Goal: Task Accomplishment & Management: Manage account settings

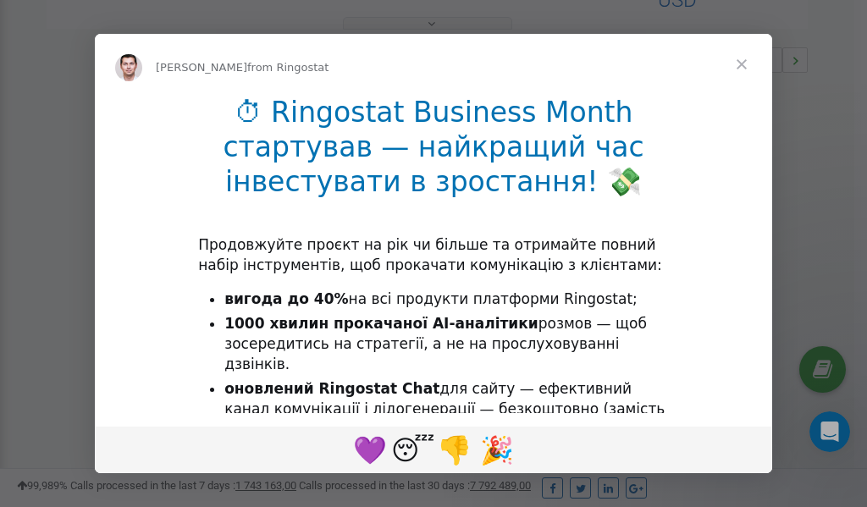
click at [745, 61] on span "Close" at bounding box center [741, 64] width 61 height 61
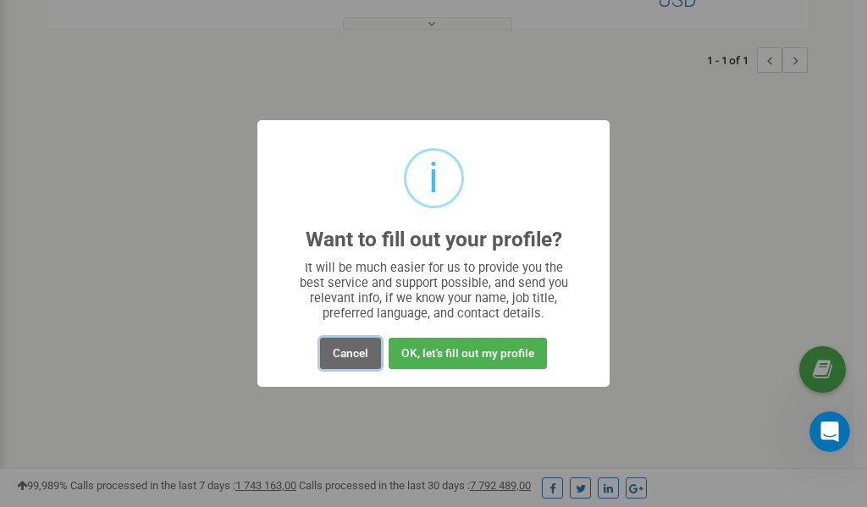
click at [360, 355] on button "Cancel" at bounding box center [350, 353] width 61 height 31
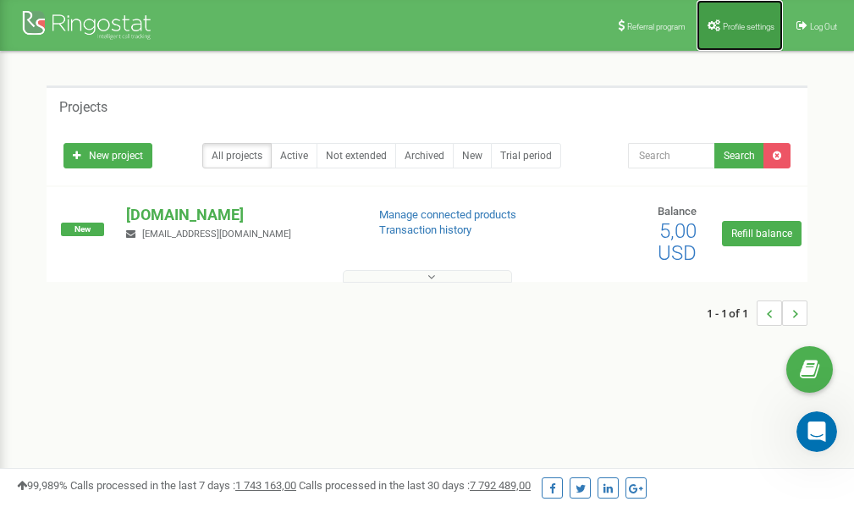
click at [731, 22] on span "Profile settings" at bounding box center [749, 26] width 52 height 9
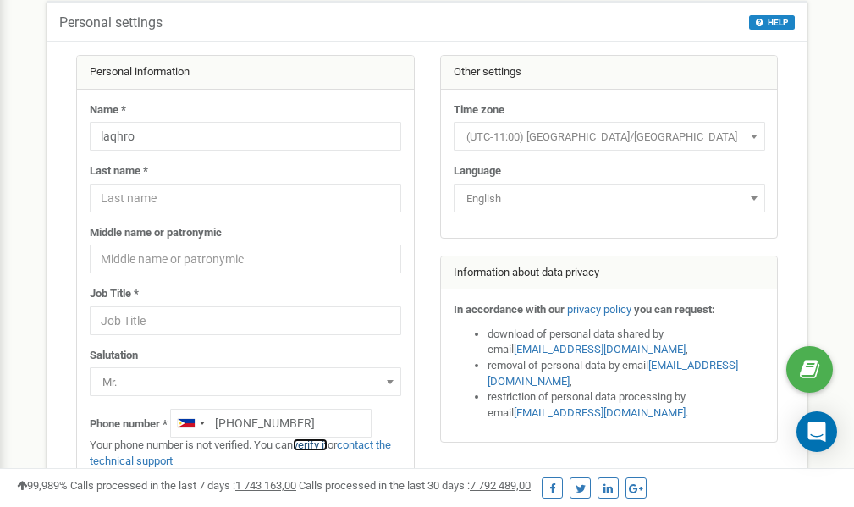
click at [321, 446] on link "verify it" at bounding box center [310, 444] width 35 height 13
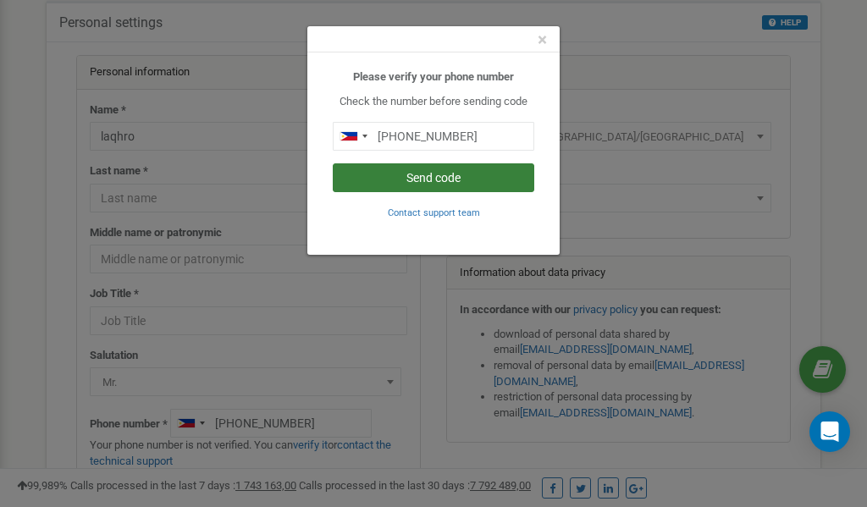
click at [444, 175] on button "Send code" at bounding box center [433, 177] width 201 height 29
